Goal: Communication & Community: Answer question/provide support

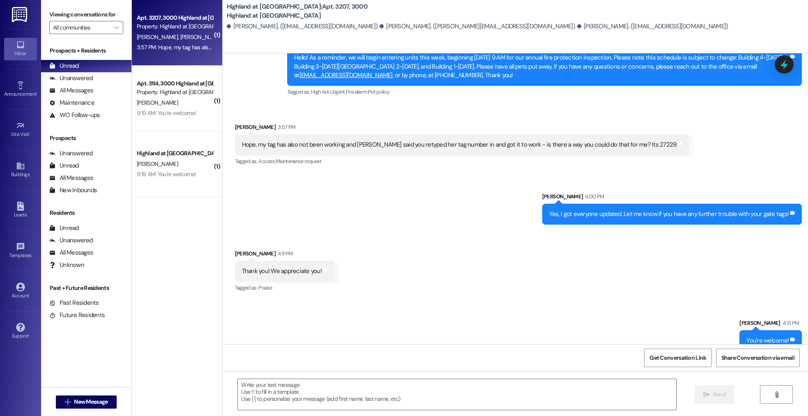
scroll to position [846, 0]
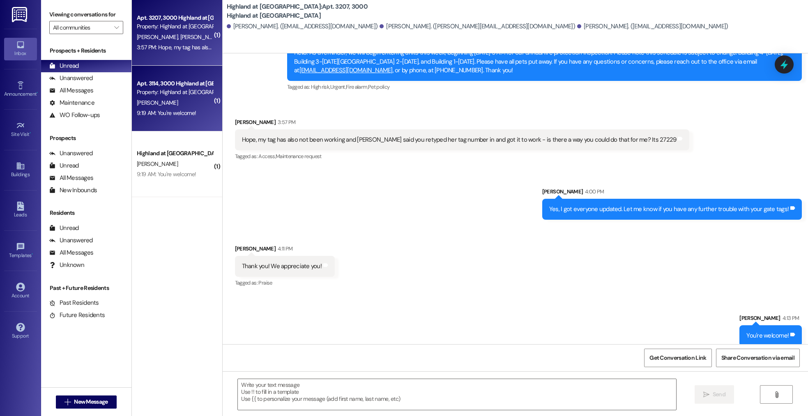
click at [136, 76] on div "Apt. 3114, 3000 Highland at [GEOGRAPHIC_DATA] Property: [GEOGRAPHIC_DATA] at [G…" at bounding box center [177, 99] width 90 height 66
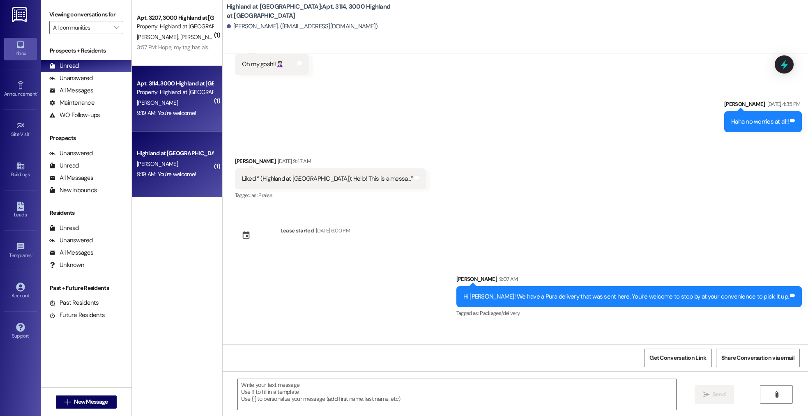
scroll to position [2288, 0]
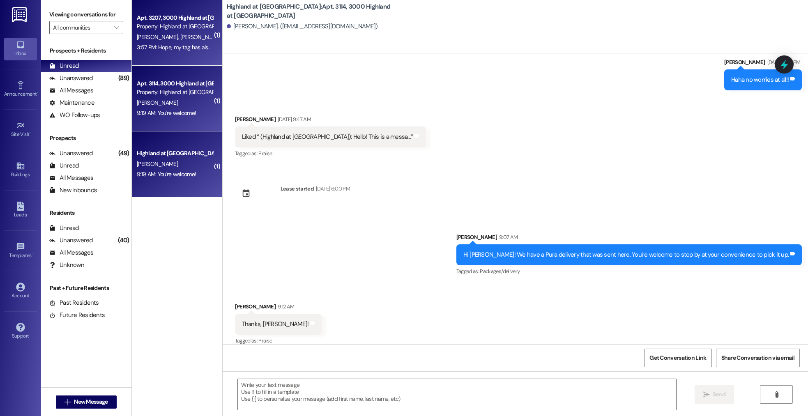
click at [188, 30] on div "Property: Highland at [GEOGRAPHIC_DATA]" at bounding box center [175, 26] width 76 height 9
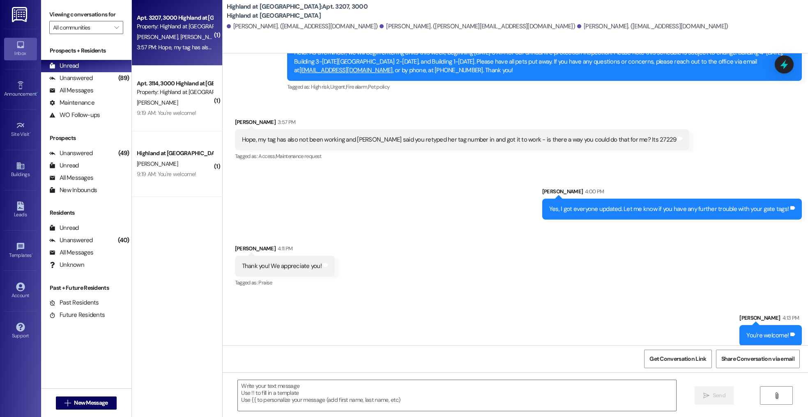
scroll to position [844, 0]
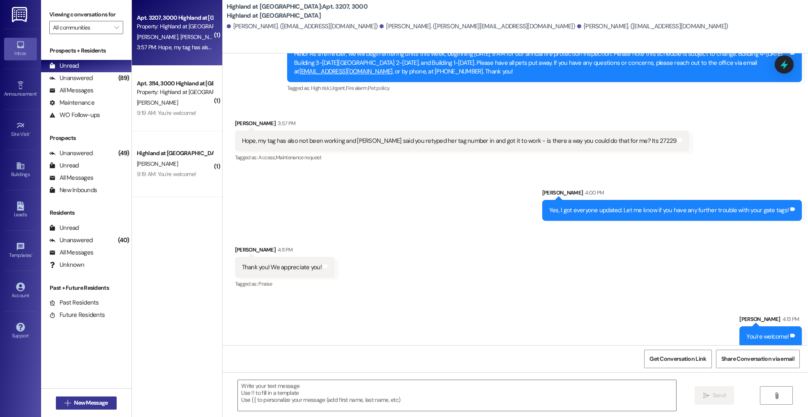
click at [87, 406] on span "New Message" at bounding box center [91, 403] width 34 height 9
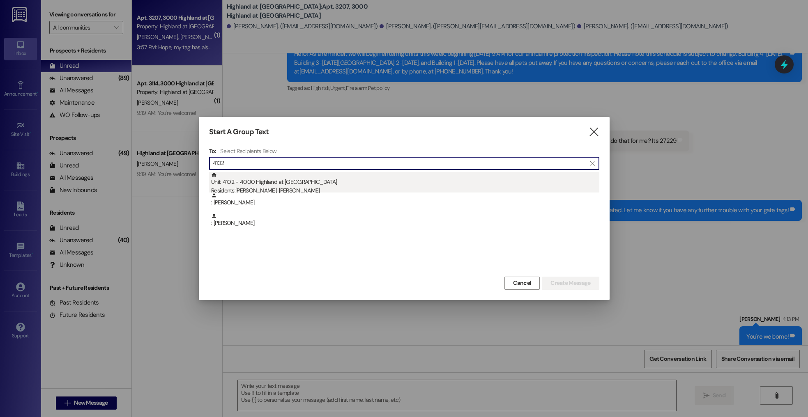
type input "4102"
click at [260, 191] on div "Residents: [PERSON_NAME], [PERSON_NAME]" at bounding box center [405, 190] width 388 height 9
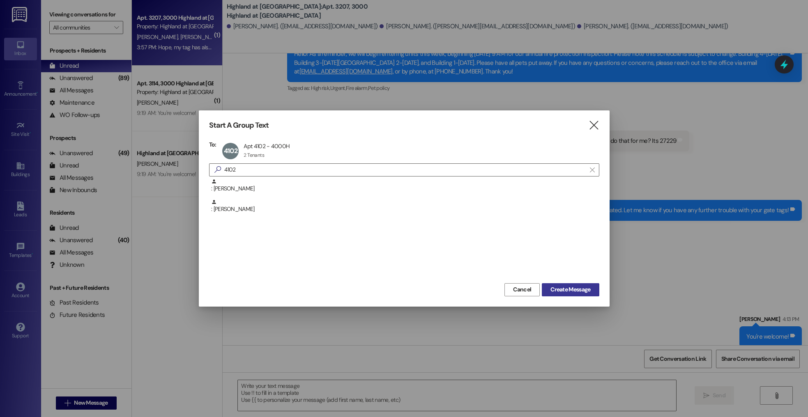
click at [564, 288] on span "Create Message" at bounding box center [570, 289] width 40 height 9
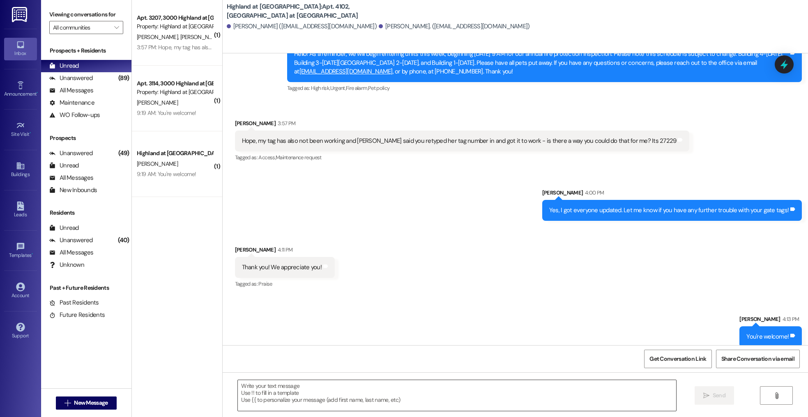
scroll to position [3696, 0]
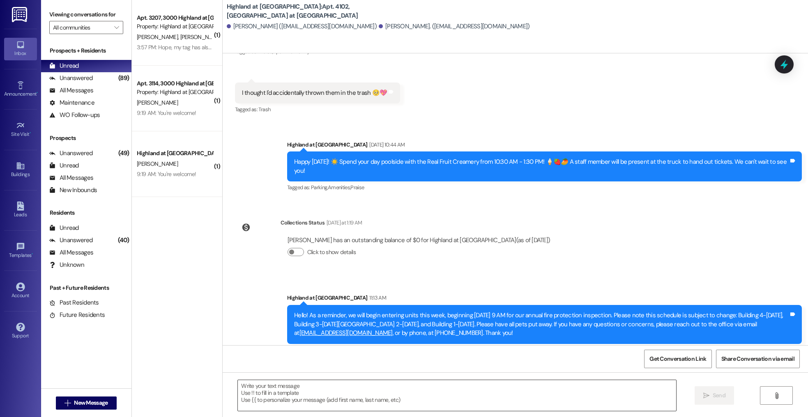
click at [324, 388] on textarea at bounding box center [457, 395] width 438 height 31
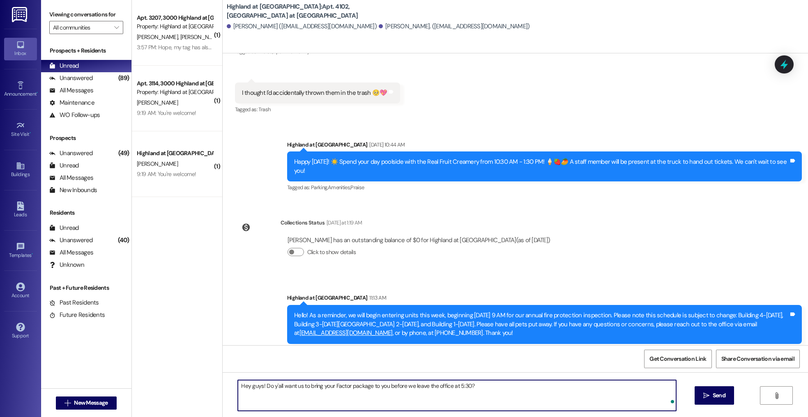
type textarea "Hey guys! Do y'all want us to bring your Factor package to you before we leave …"
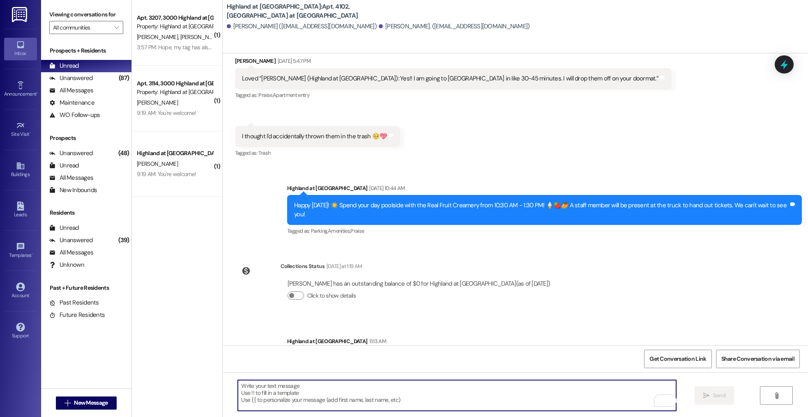
scroll to position [3753, 0]
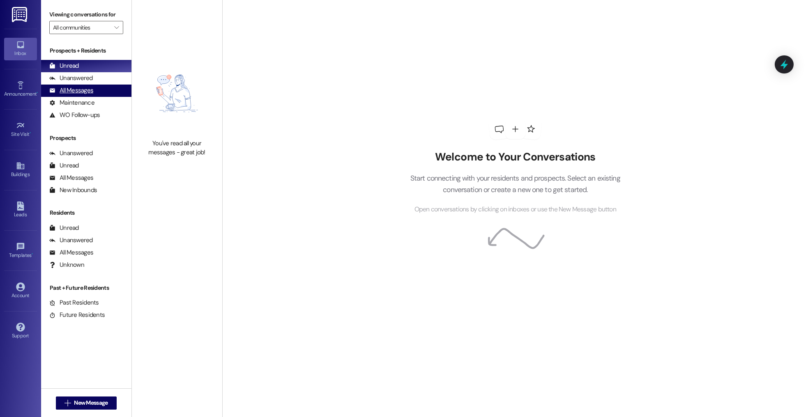
click at [94, 87] on div "All Messages (undefined)" at bounding box center [86, 91] width 90 height 12
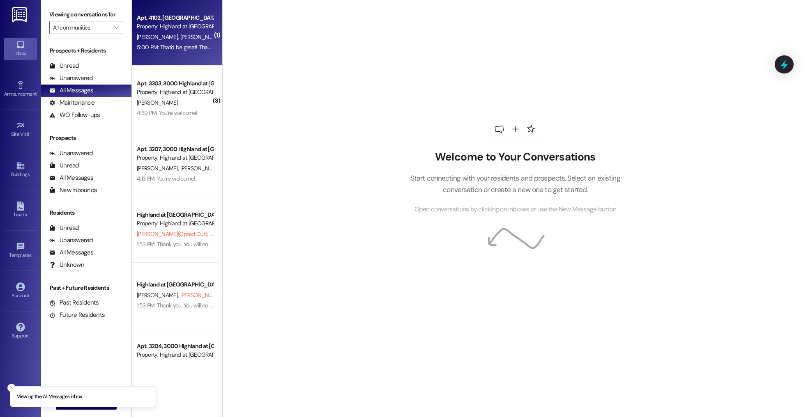
click at [144, 19] on div "Apt. 4102, [GEOGRAPHIC_DATA] at [GEOGRAPHIC_DATA]" at bounding box center [175, 18] width 76 height 9
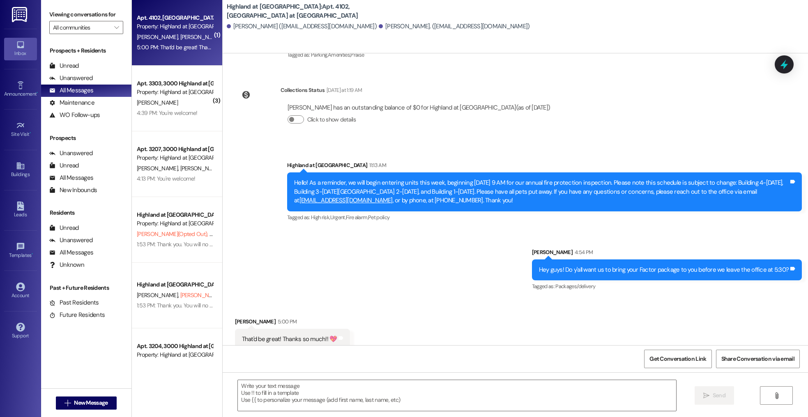
scroll to position [3835, 0]
